Goal: Task Accomplishment & Management: Use online tool/utility

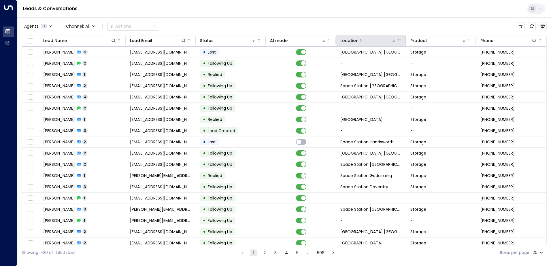
click at [335, 43] on button at bounding box center [394, 41] width 6 height 6
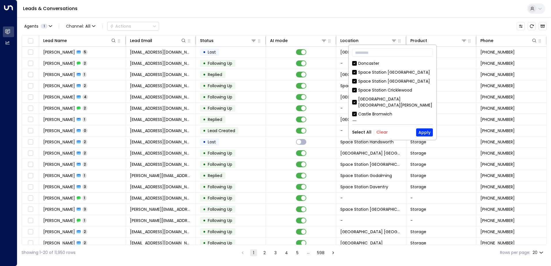
click at [335, 132] on button "Clear" at bounding box center [383, 132] width 12 height 5
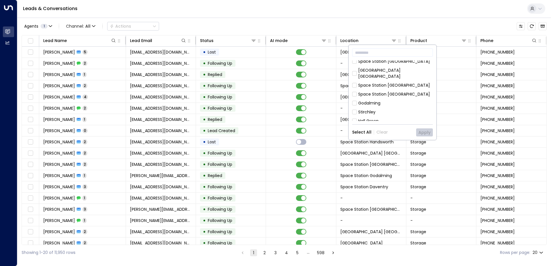
scroll to position [312, 0]
click at [335, 106] on div "[GEOGRAPHIC_DATA] [GEOGRAPHIC_DATA] [GEOGRAPHIC_DATA] [GEOGRAPHIC_DATA] [GEOGRA…" at bounding box center [392, 91] width 81 height 61
click at [335, 136] on div "[GEOGRAPHIC_DATA] [GEOGRAPHIC_DATA]" at bounding box center [395, 142] width 75 height 12
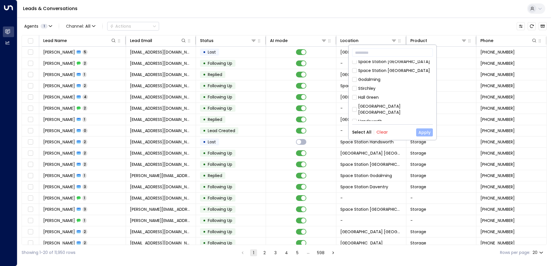
click at [335, 129] on button "Apply" at bounding box center [424, 133] width 17 height 8
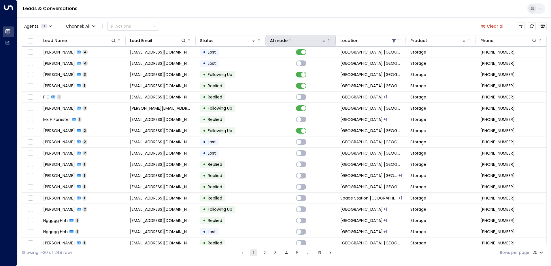
click at [306, 42] on div at bounding box center [307, 41] width 39 height 6
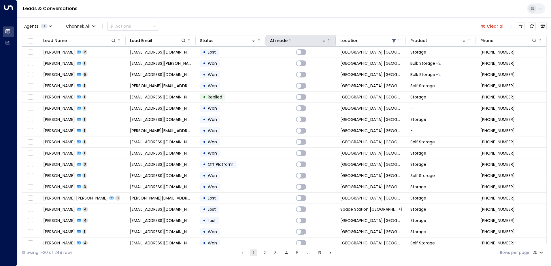
click at [306, 42] on div at bounding box center [307, 41] width 39 height 6
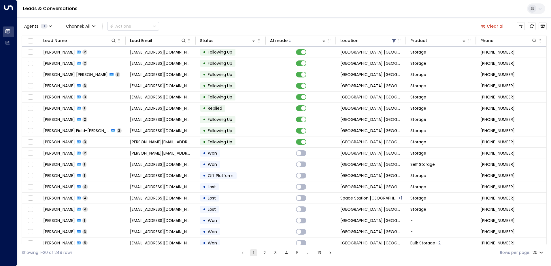
click at [303, 23] on div "Agents 1 Channel: All Actions Clear all" at bounding box center [284, 26] width 525 height 12
